Goal: Information Seeking & Learning: Learn about a topic

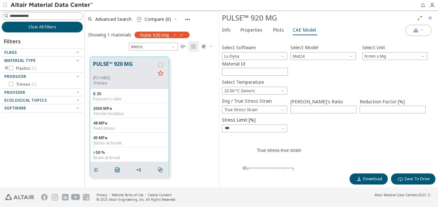
scroll to position [106, 0]
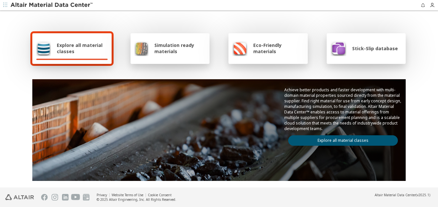
click at [169, 47] on span "Simulation ready materials" at bounding box center [180, 48] width 51 height 12
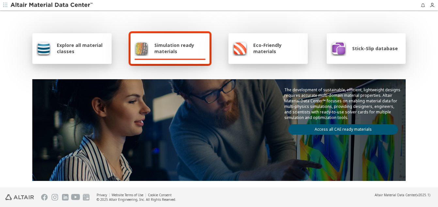
click at [340, 130] on link "Access all CAE ready materials" at bounding box center [343, 129] width 110 height 10
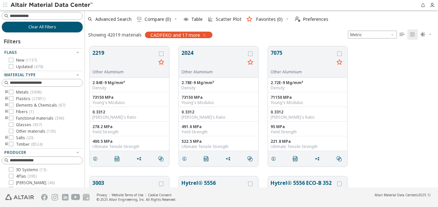
click at [7, 98] on icon "toogle group" at bounding box center [6, 98] width 5 height 5
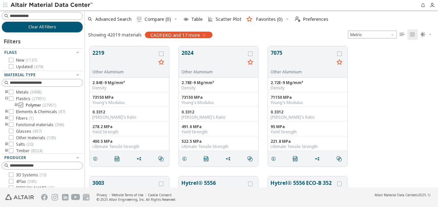
click at [37, 106] on span "Polymer ( 27951 )" at bounding box center [41, 105] width 30 height 5
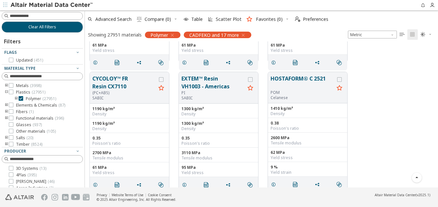
scroll to position [12889, 0]
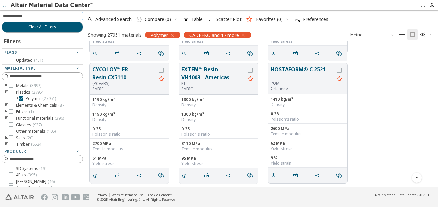
click at [50, 15] on input at bounding box center [43, 15] width 80 height 7
type input "***"
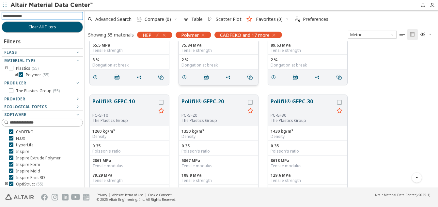
scroll to position [82, 0]
click at [275, 35] on icon "button" at bounding box center [273, 35] width 5 height 5
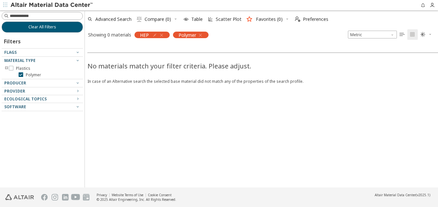
click at [201, 36] on icon "button" at bounding box center [200, 35] width 5 height 5
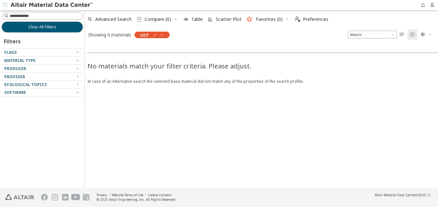
click at [164, 36] on icon "button" at bounding box center [161, 35] width 5 height 5
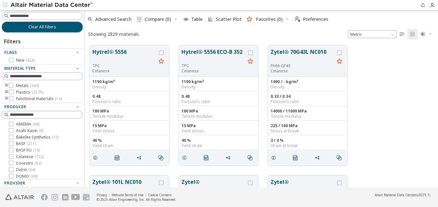
scroll to position [142, 349]
click at [44, 16] on input at bounding box center [43, 15] width 80 height 7
type input "***"
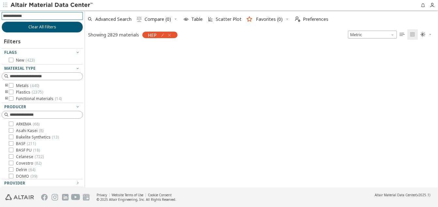
scroll to position [141, 349]
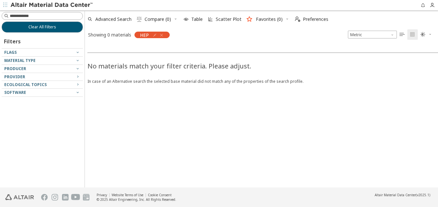
click at [162, 35] on icon "button" at bounding box center [161, 35] width 5 height 5
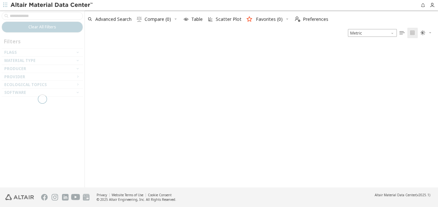
click at [64, 15] on div at bounding box center [42, 98] width 85 height 177
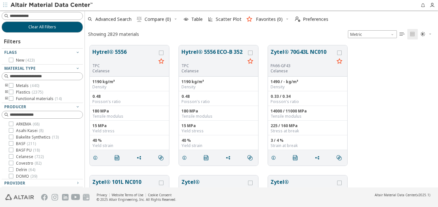
scroll to position [142, 349]
click at [64, 15] on input at bounding box center [46, 16] width 73 height 7
type input "*******"
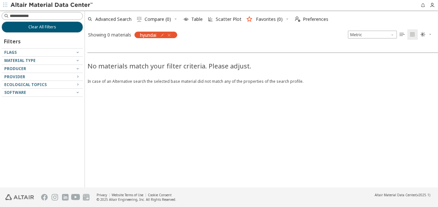
click at [172, 35] on icon "button" at bounding box center [169, 35] width 5 height 5
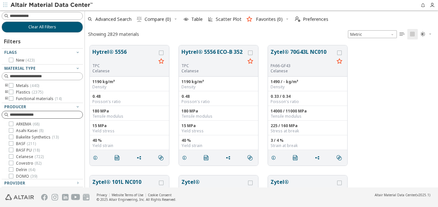
scroll to position [142, 349]
click at [6, 92] on icon "toogle group" at bounding box center [6, 92] width 5 height 5
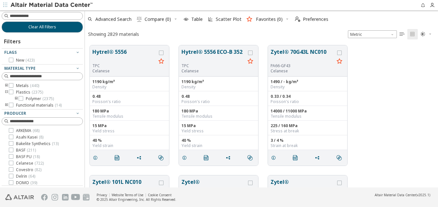
click at [15, 98] on icon "toogle group" at bounding box center [16, 98] width 5 height 5
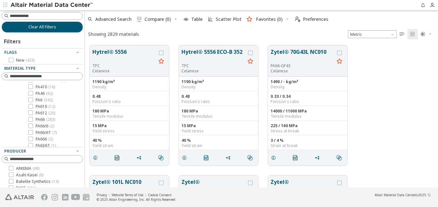
scroll to position [96, 0]
click at [31, 100] on icon at bounding box center [30, 100] width 5 height 5
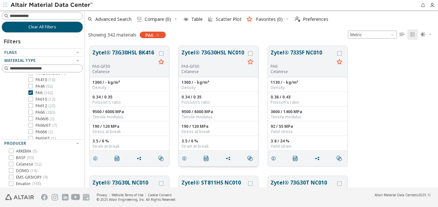
scroll to position [0, 0]
click at [184, 159] on icon "grid" at bounding box center [184, 158] width 5 height 5
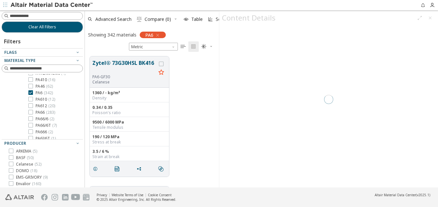
scroll to position [131, 129]
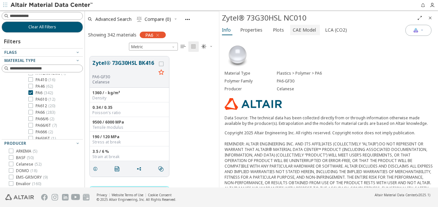
click at [305, 31] on span "CAE Model" at bounding box center [304, 30] width 23 height 10
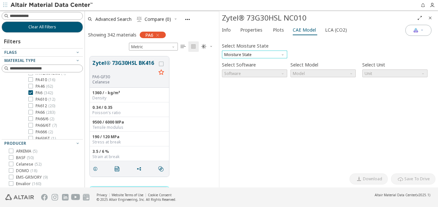
click at [270, 54] on span "Moisture State" at bounding box center [254, 55] width 65 height 8
click at [241, 70] on span "Conditioned" at bounding box center [236, 70] width 23 height 5
click at [306, 74] on span "Model" at bounding box center [323, 74] width 65 height 8
click at [304, 83] on span "Cadmould" at bounding box center [304, 81] width 20 height 5
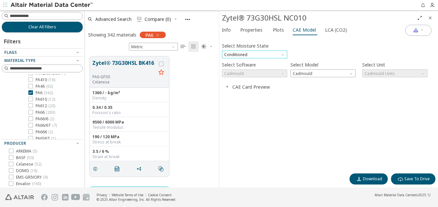
click at [260, 55] on span "Conditioned" at bounding box center [254, 55] width 65 height 8
click at [238, 64] on span "Dry" at bounding box center [255, 62] width 60 height 5
click at [285, 74] on span "Software" at bounding box center [283, 72] width 5 height 5
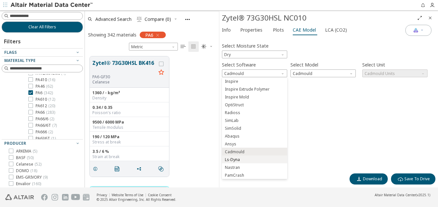
click at [232, 160] on span "Ls-Dyna" at bounding box center [232, 159] width 15 height 5
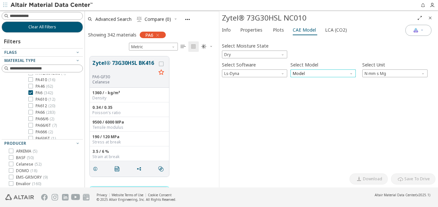
click at [329, 75] on span "Model" at bounding box center [323, 74] width 65 height 8
click at [310, 91] on span "Mat24" at bounding box center [323, 89] width 60 height 5
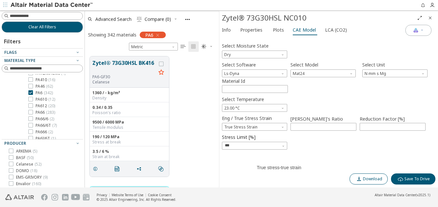
click at [365, 177] on span "Download" at bounding box center [372, 179] width 19 height 5
click at [277, 127] on span "True Stress Strain" at bounding box center [254, 127] width 65 height 8
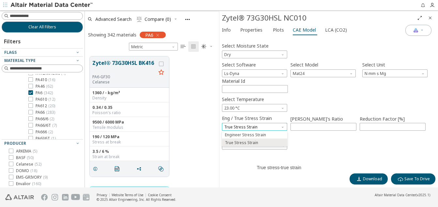
click at [277, 127] on span "True Stress Strain" at bounding box center [254, 127] width 65 height 8
click at [276, 30] on span "Plots" at bounding box center [278, 30] width 11 height 10
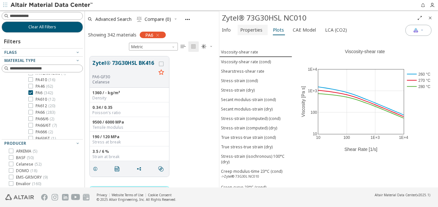
click at [252, 29] on span "Properties" at bounding box center [251, 30] width 22 height 10
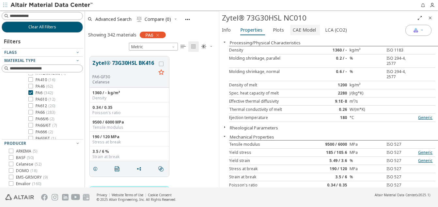
click at [304, 31] on span "CAE Model" at bounding box center [304, 30] width 23 height 10
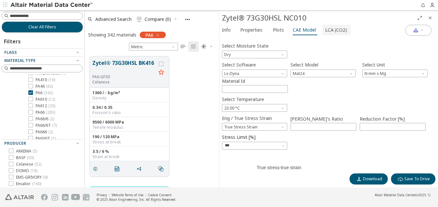
click at [328, 28] on span "LCA (CO2)" at bounding box center [336, 30] width 22 height 10
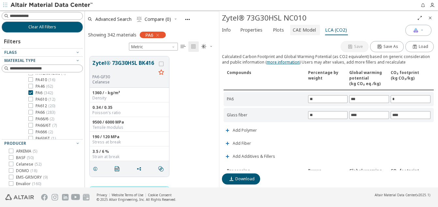
click at [308, 32] on span "CAE Model" at bounding box center [304, 30] width 23 height 10
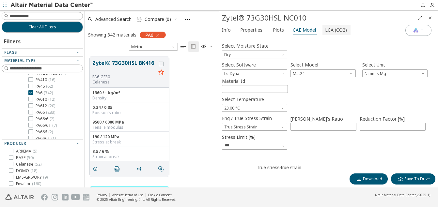
click at [332, 31] on span "LCA (CO2)" at bounding box center [336, 30] width 22 height 10
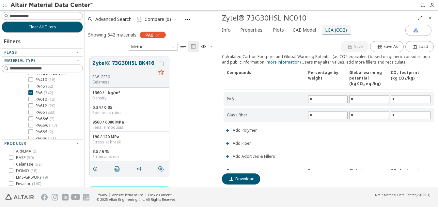
type input "**"
type input "***"
type input "*"
type input "**"
type input "****"
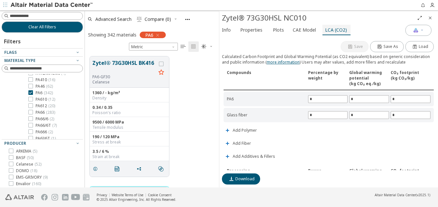
type input "****"
click at [325, 114] on input "**" at bounding box center [328, 115] width 39 height 7
type input "**"
type input "*"
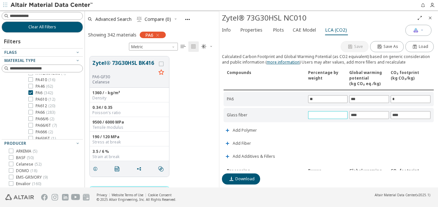
type input "***"
type input "*"
type input "**"
type input "*"
type input "**"
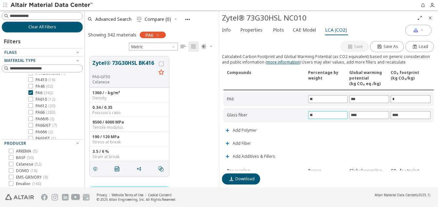
type input "**"
click at [355, 135] on div "Save Save As Load Calculated Carbon Footprint and Global Warming Potential (as …" at bounding box center [329, 105] width 214 height 131
click at [244, 31] on span "Properties" at bounding box center [251, 30] width 22 height 10
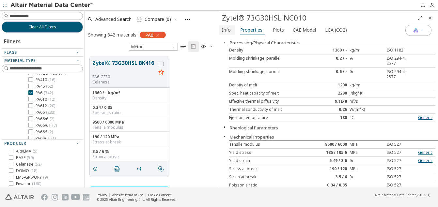
click at [227, 29] on span "Info" at bounding box center [226, 30] width 9 height 10
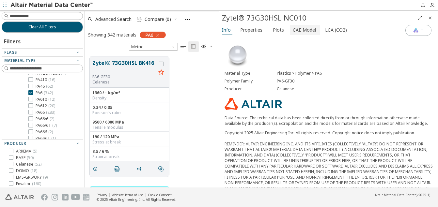
click at [295, 30] on span "CAE Model" at bounding box center [304, 30] width 23 height 10
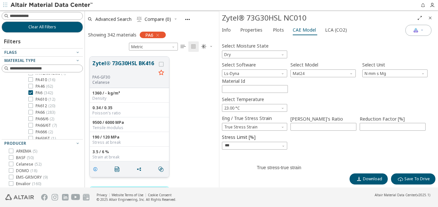
click at [95, 169] on icon "grid" at bounding box center [95, 169] width 5 height 5
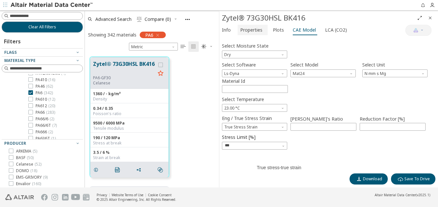
click at [250, 32] on span "Properties" at bounding box center [251, 30] width 22 height 10
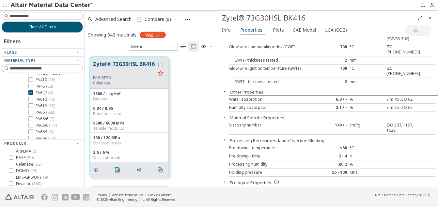
scroll to position [360, 0]
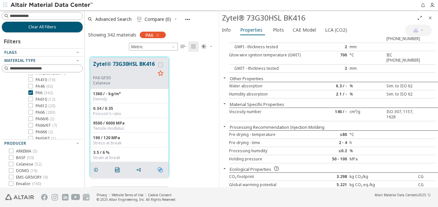
click at [160, 168] on icon "" at bounding box center [160, 170] width 5 height 5
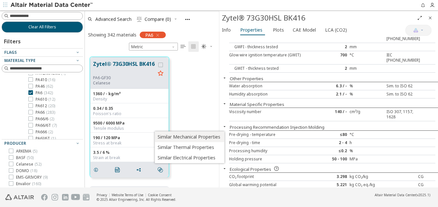
click at [194, 138] on span "Similar Mechanical Properties" at bounding box center [189, 137] width 63 height 10
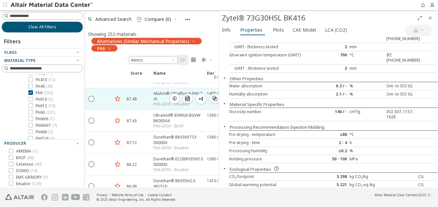
scroll to position [539, 0]
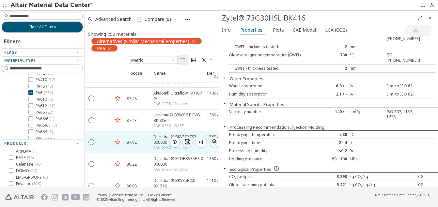
click at [159, 140] on div "Durethan® BKV30XTS3 000000" at bounding box center [179, 139] width 50 height 11
click at [175, 142] on icon "button" at bounding box center [174, 142] width 5 height 5
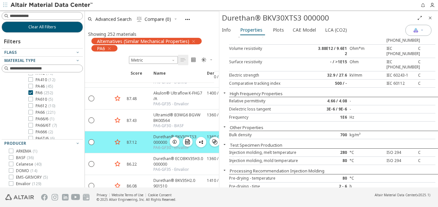
scroll to position [396, 0]
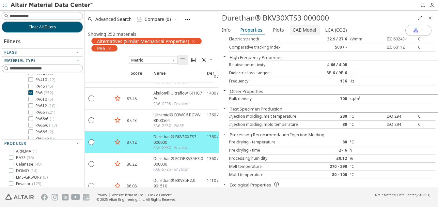
click at [296, 29] on span "CAE Model" at bounding box center [304, 30] width 23 height 10
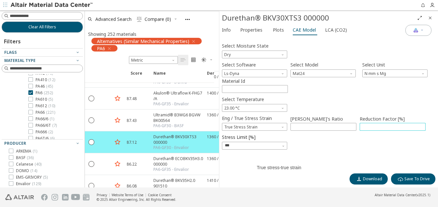
click at [374, 128] on input "***" at bounding box center [392, 126] width 65 height 7
click at [252, 145] on input "***" at bounding box center [251, 146] width 52 height 8
click at [321, 152] on div "Select Moisture State Dry Select Software Ls-Dyna Select Model Mat24 Select Uni…" at bounding box center [329, 105] width 214 height 131
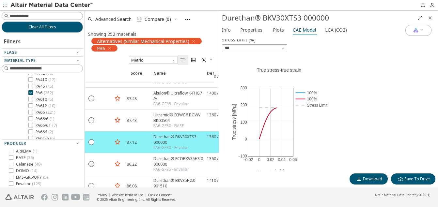
scroll to position [98, 0]
drag, startPoint x: 321, startPoint y: 152, endPoint x: 414, endPoint y: 93, distance: 110.6
click at [414, 93] on div "−0.02 0 0.02 0.04 0.06 −100 0 100 200 300 100% 100% Stress Limit True stress-tr…" at bounding box center [329, 202] width 214 height 294
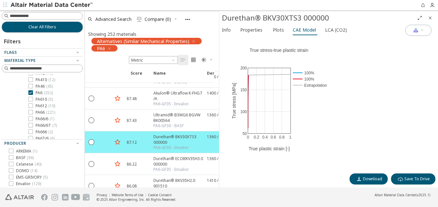
scroll to position [283, 0]
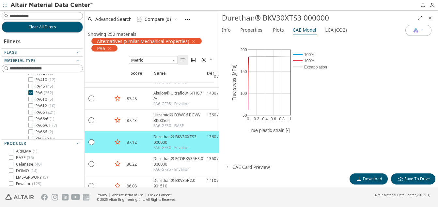
click at [227, 168] on icon "button" at bounding box center [227, 167] width 5 height 5
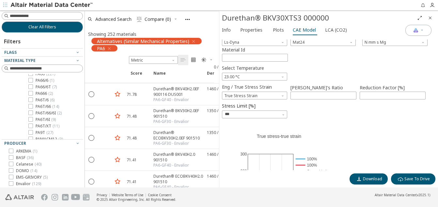
scroll to position [0, 0]
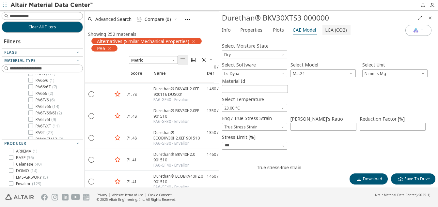
click at [333, 31] on span "LCA (CO2)" at bounding box center [336, 30] width 22 height 10
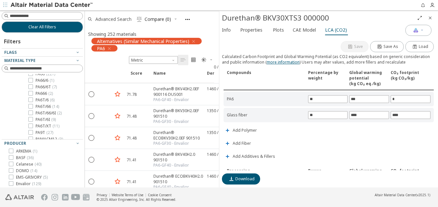
click at [118, 19] on span "Advanced Search" at bounding box center [113, 19] width 36 height 5
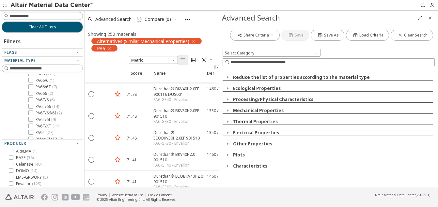
click at [228, 111] on icon "button" at bounding box center [227, 110] width 5 height 5
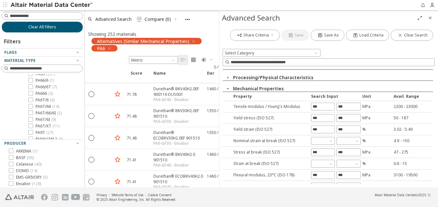
scroll to position [22, 0]
click at [323, 106] on input "text" at bounding box center [323, 106] width 23 height 7
type input "****"
click at [341, 106] on div "Share Criteria Save Save As Load Criteria Clear Search Select Category Reduce t…" at bounding box center [329, 106] width 219 height 163
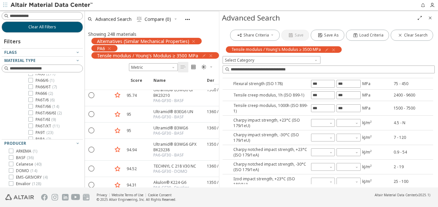
scroll to position [0, 0]
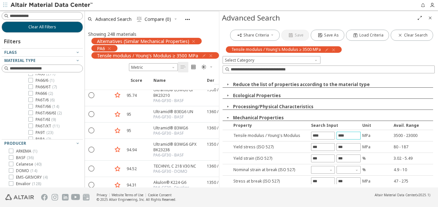
type input "****"
click at [228, 84] on div "Share Criteria Save Save As Load Criteria Clear Search Tensile modulus / Young'…" at bounding box center [329, 106] width 219 height 163
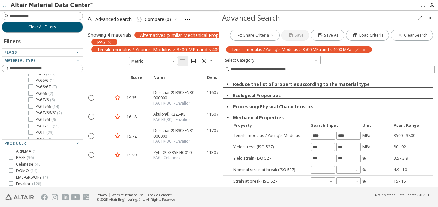
scroll to position [21, 0]
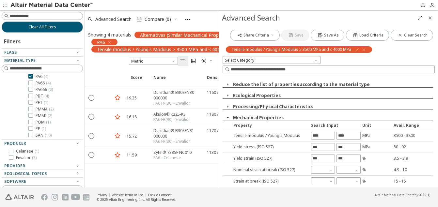
click at [228, 83] on icon "button" at bounding box center [227, 84] width 5 height 5
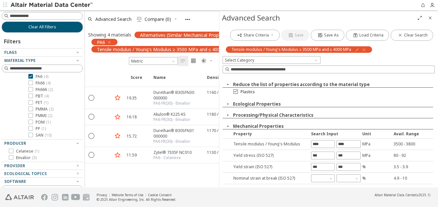
click at [235, 91] on icon at bounding box center [236, 91] width 5 height 5
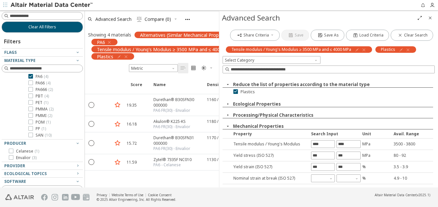
click at [228, 104] on icon "button" at bounding box center [227, 104] width 5 height 5
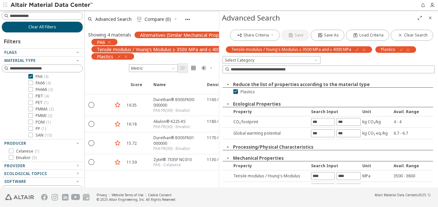
click at [227, 105] on icon "button" at bounding box center [227, 104] width 5 height 5
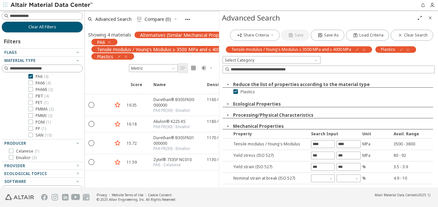
click at [228, 116] on icon "button" at bounding box center [227, 115] width 5 height 5
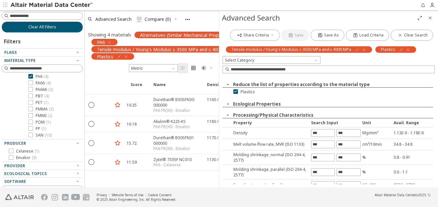
click at [228, 115] on icon "button" at bounding box center [227, 115] width 5 height 5
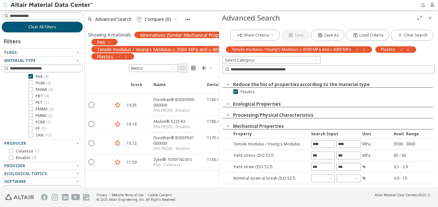
click at [228, 115] on icon "button" at bounding box center [227, 115] width 5 height 5
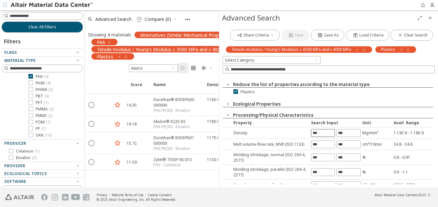
click at [322, 132] on input "text" at bounding box center [323, 133] width 23 height 7
click at [229, 116] on icon "button" at bounding box center [227, 115] width 5 height 5
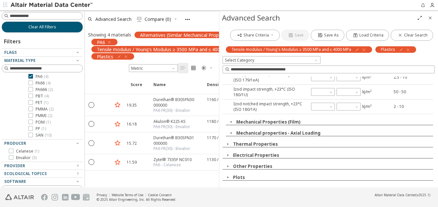
scroll to position [195, 0]
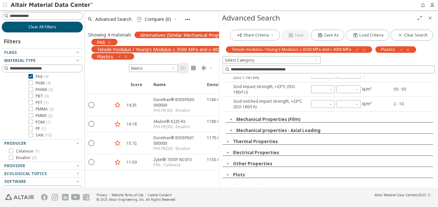
click at [231, 119] on icon "button" at bounding box center [231, 119] width 5 height 5
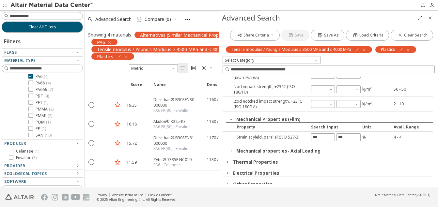
click at [231, 119] on icon "button" at bounding box center [231, 119] width 5 height 5
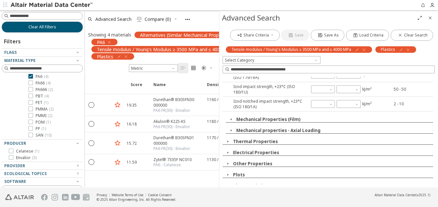
scroll to position [0, 0]
click at [30, 97] on icon at bounding box center [30, 97] width 5 height 5
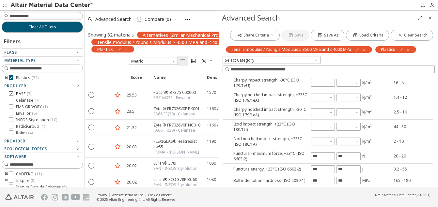
scroll to position [233, 0]
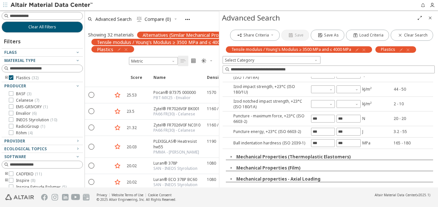
click at [6, 77] on icon "toogle group" at bounding box center [6, 77] width 5 height 5
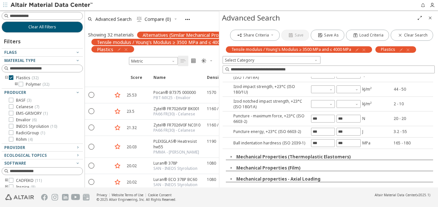
click at [15, 85] on icon "toogle group" at bounding box center [16, 84] width 5 height 5
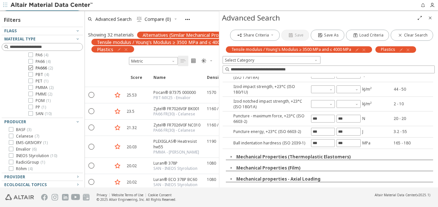
scroll to position [22, 0]
click at [30, 107] on icon at bounding box center [30, 107] width 5 height 5
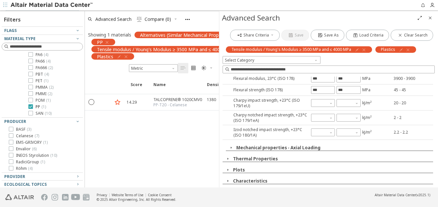
scroll to position [89, 0]
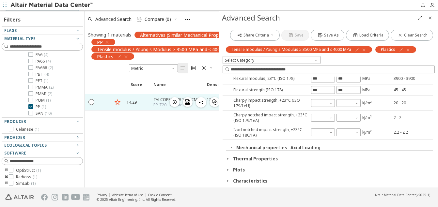
click at [174, 103] on icon "button" at bounding box center [174, 102] width 5 height 5
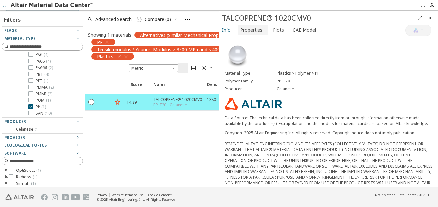
click at [252, 30] on span "Properties" at bounding box center [251, 30] width 22 height 10
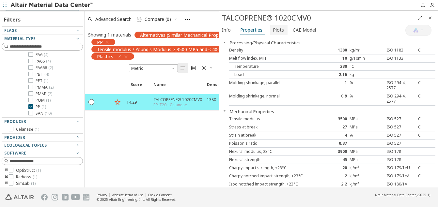
click at [279, 29] on span "Plots" at bounding box center [278, 30] width 11 height 10
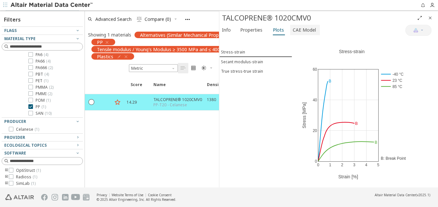
click at [304, 30] on span "CAE Model" at bounding box center [304, 30] width 23 height 10
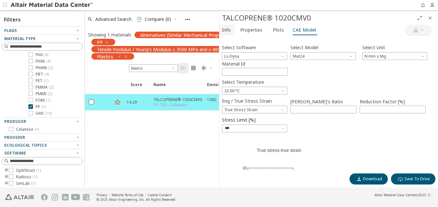
click at [231, 30] on span "Info" at bounding box center [227, 30] width 10 height 10
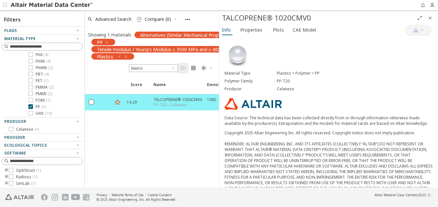
scroll to position [114, 0]
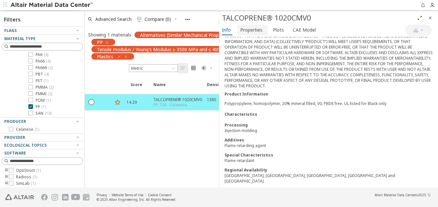
click at [248, 32] on span "Properties" at bounding box center [251, 30] width 22 height 10
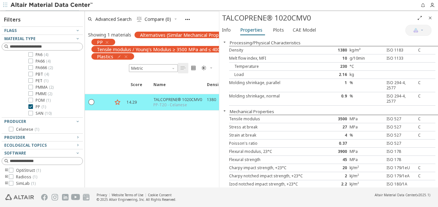
scroll to position [88, 0]
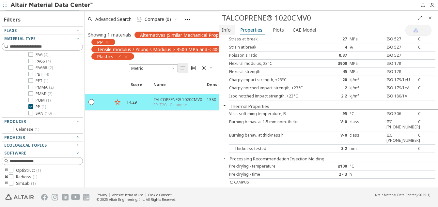
click at [226, 30] on span "Info" at bounding box center [226, 30] width 9 height 10
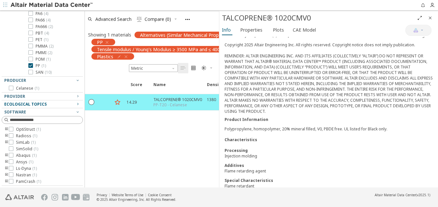
scroll to position [0, 0]
